Goal: Find contact information: Find contact information

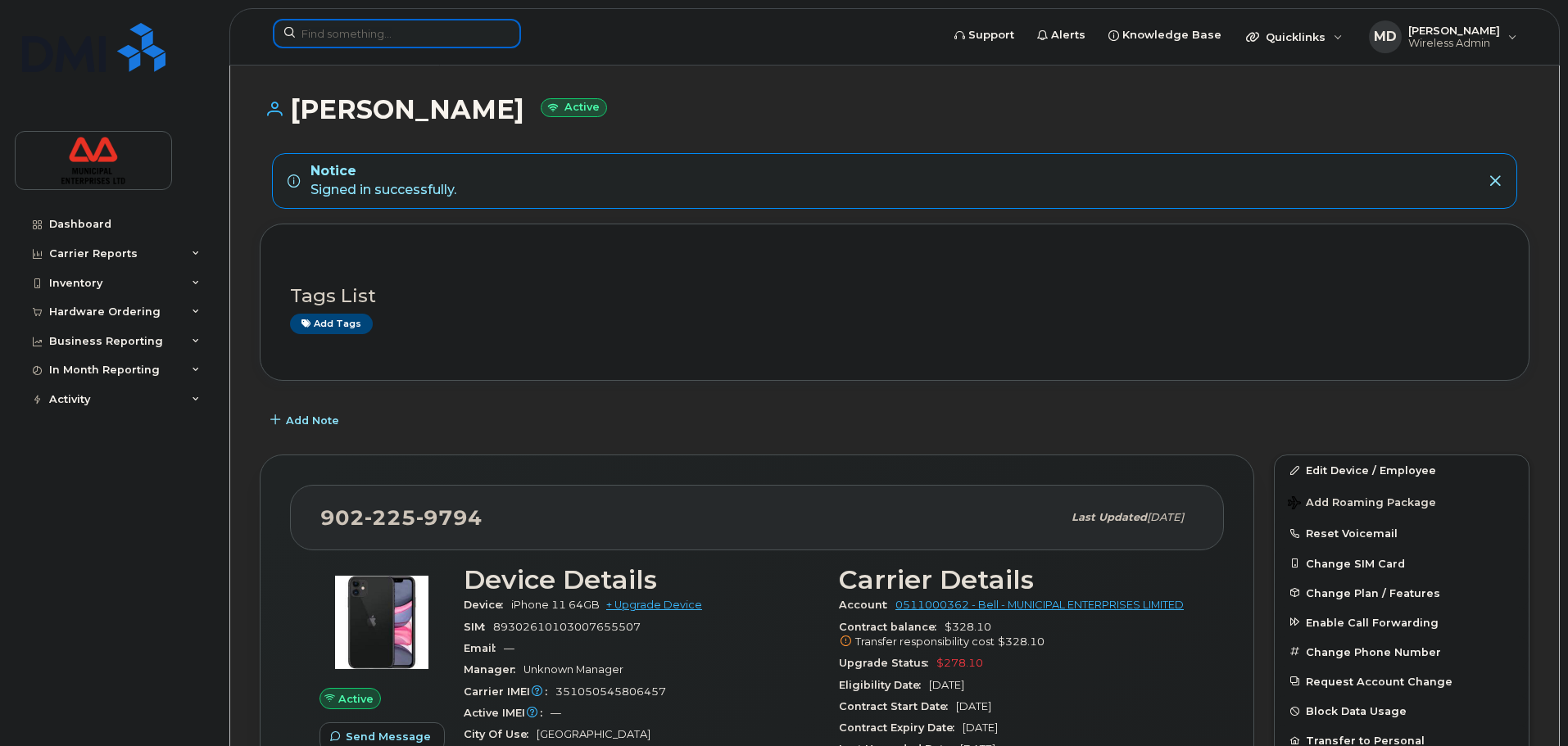
click at [394, 39] on input at bounding box center [397, 33] width 248 height 29
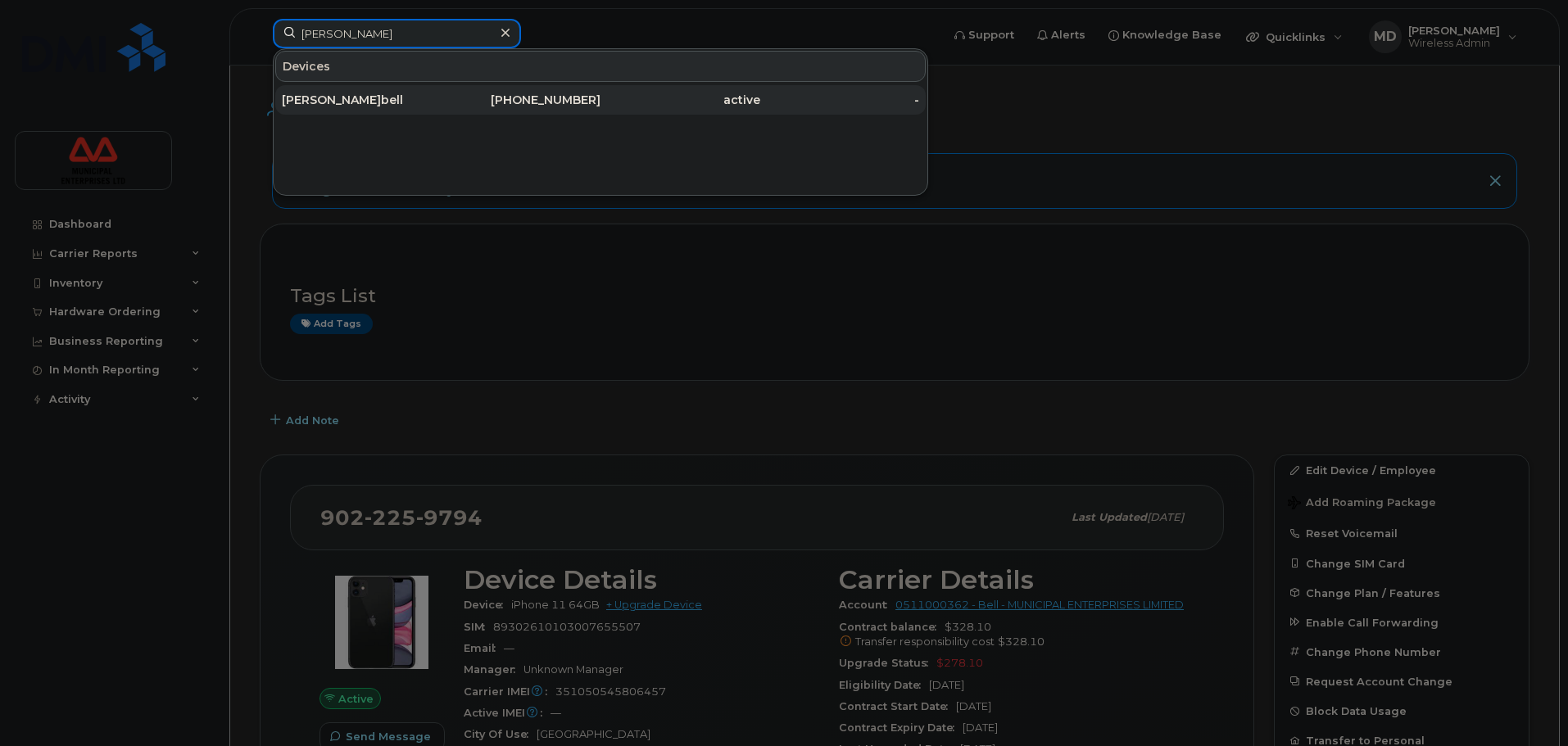
type input "[PERSON_NAME]"
click at [476, 104] on div "[PHONE_NUMBER]" at bounding box center [521, 99] width 160 height 17
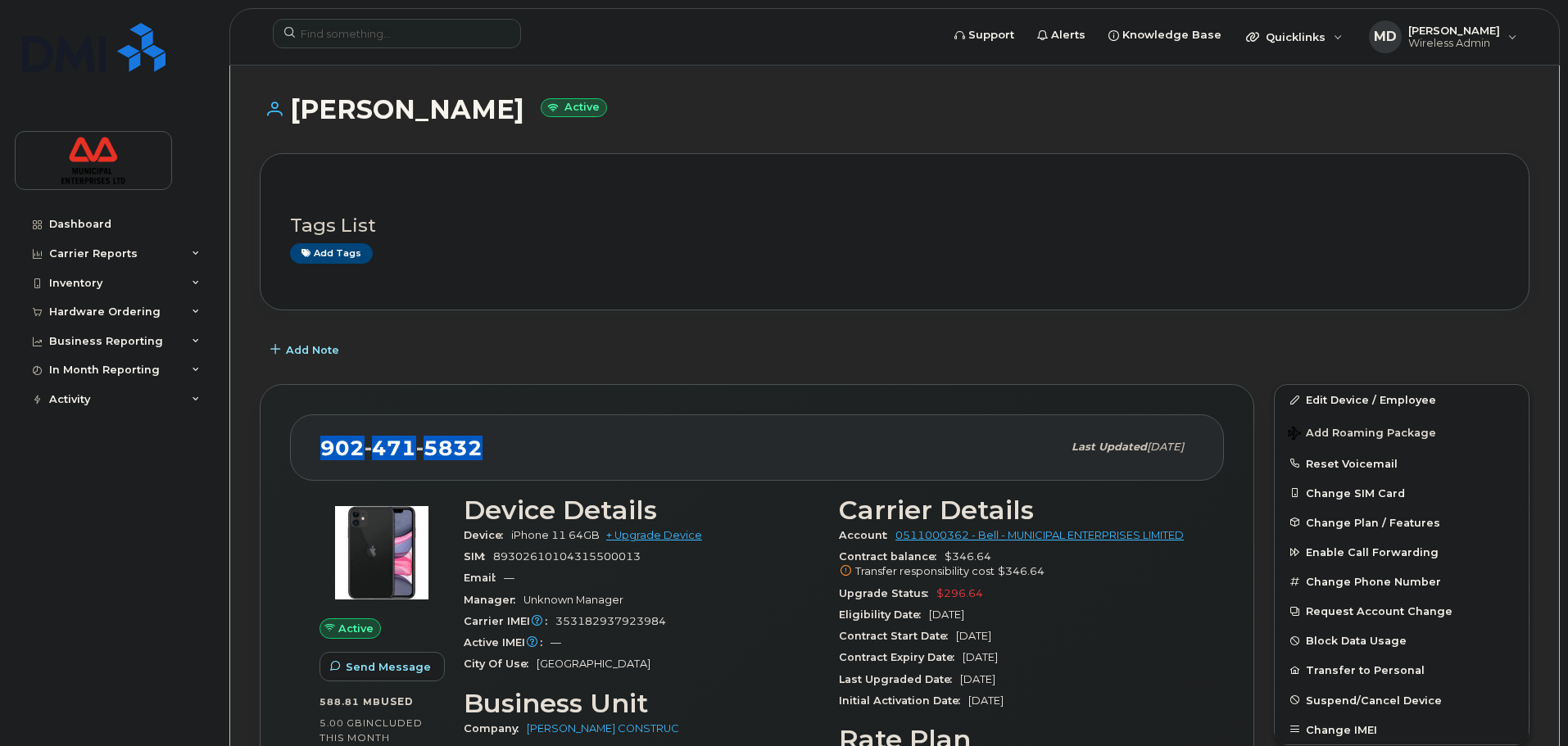
drag, startPoint x: 487, startPoint y: 446, endPoint x: 287, endPoint y: 446, distance: 200.0
click at [287, 446] on div "[PHONE_NUMBER] Last updated [DATE] Active Send Message 588.81 MB  used 5.00 GB …" at bounding box center [757, 669] width 995 height 571
copy span "[PHONE_NUMBER]"
